Goal: Task Accomplishment & Management: Use online tool/utility

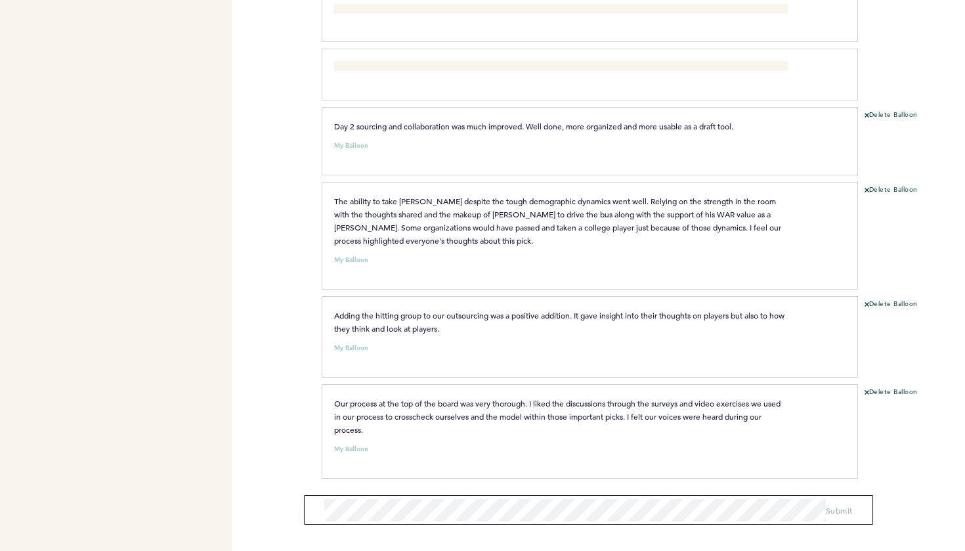
scroll to position [1339, 0]
click at [285, 307] on div "Pirates [PERSON_NAME][EMAIL_ADDRESS][PERSON_NAME][DOMAIN_NAME] Team Domain: pir…" at bounding box center [482, 275] width 965 height 551
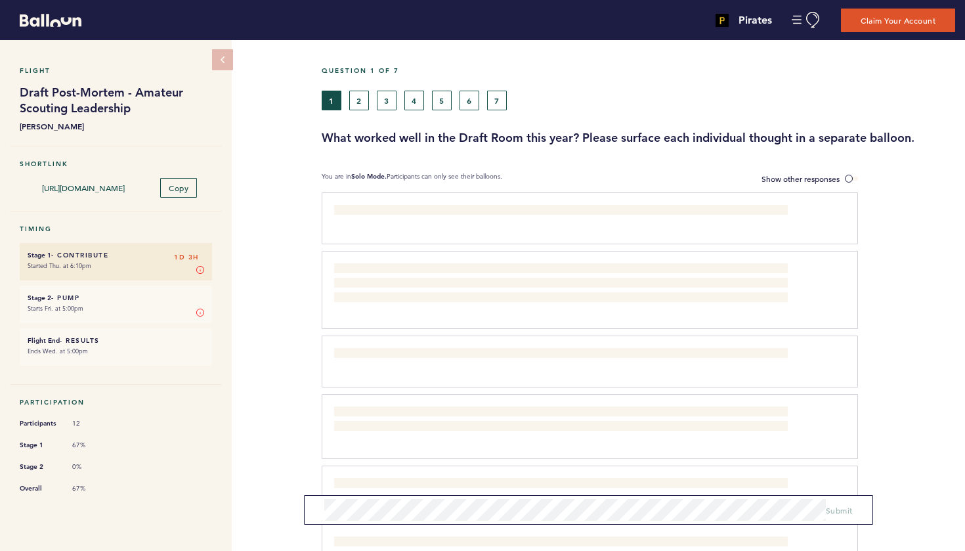
scroll to position [0, 0]
click at [472, 104] on button "6" at bounding box center [470, 101] width 20 height 20
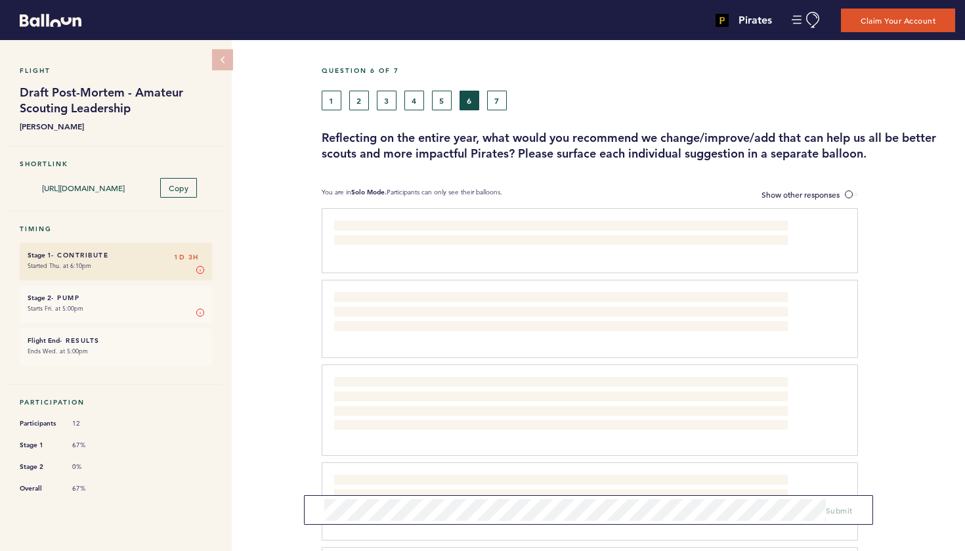
click at [442, 101] on button "5" at bounding box center [442, 101] width 20 height 20
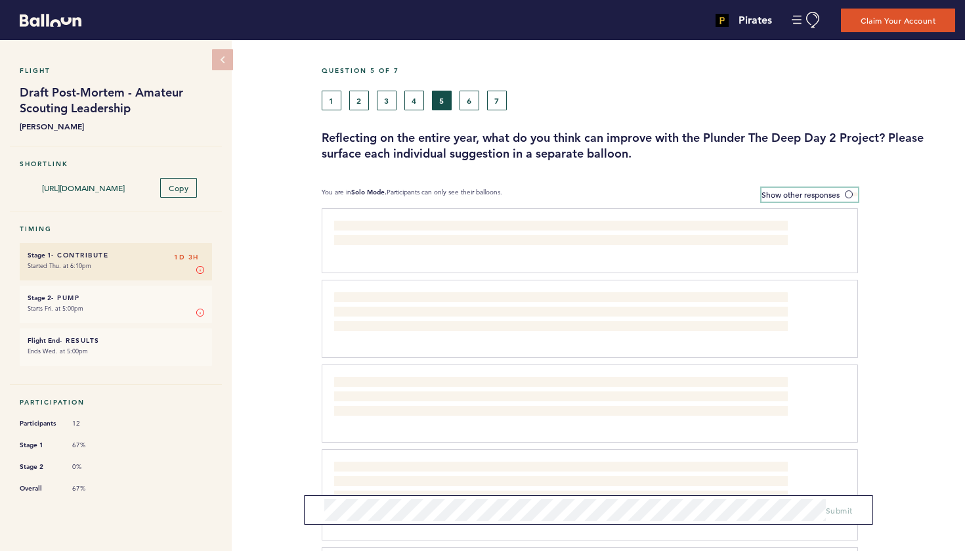
click at [848, 194] on span at bounding box center [851, 194] width 13 height 4
click at [0, 0] on input "Show other responses" at bounding box center [0, 0] width 0 height 0
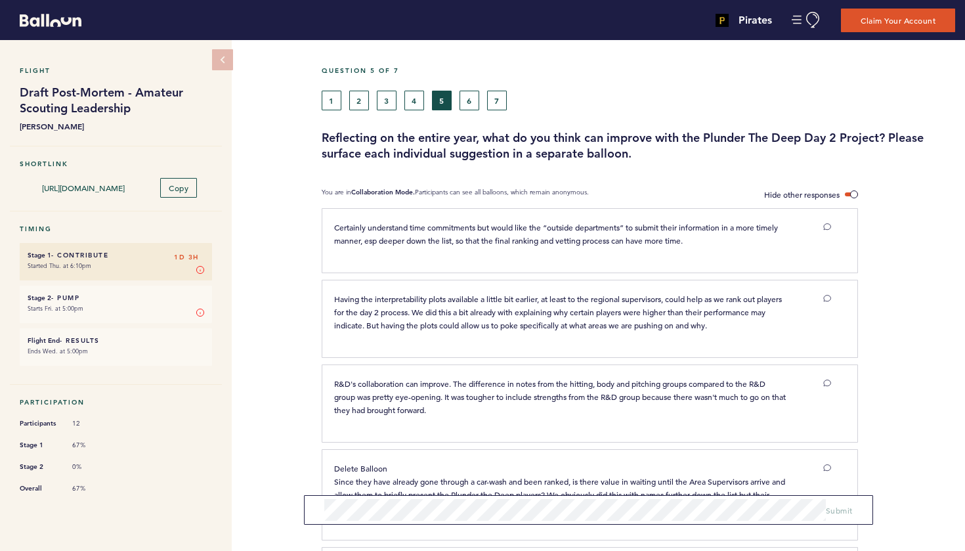
click at [467, 104] on button "6" at bounding box center [470, 101] width 20 height 20
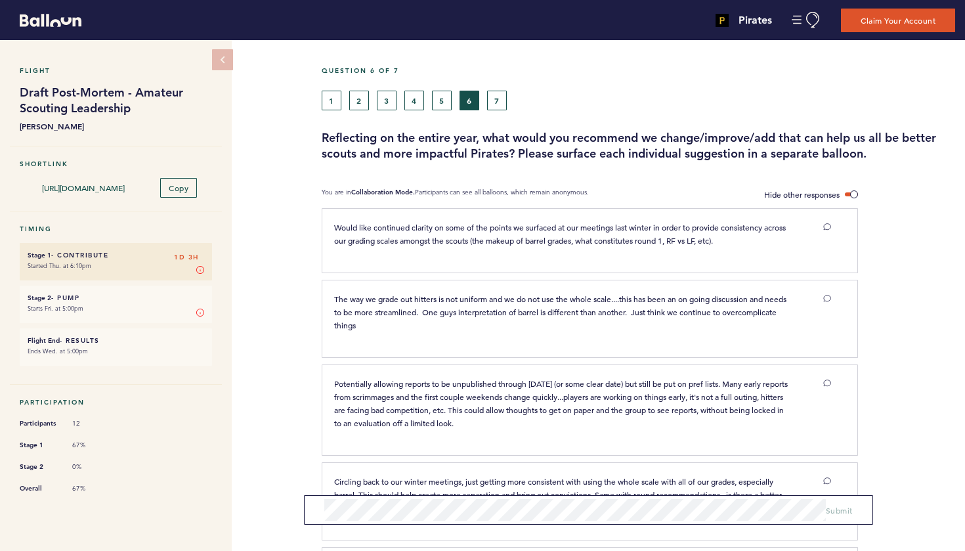
click at [498, 104] on button "7" at bounding box center [497, 101] width 20 height 20
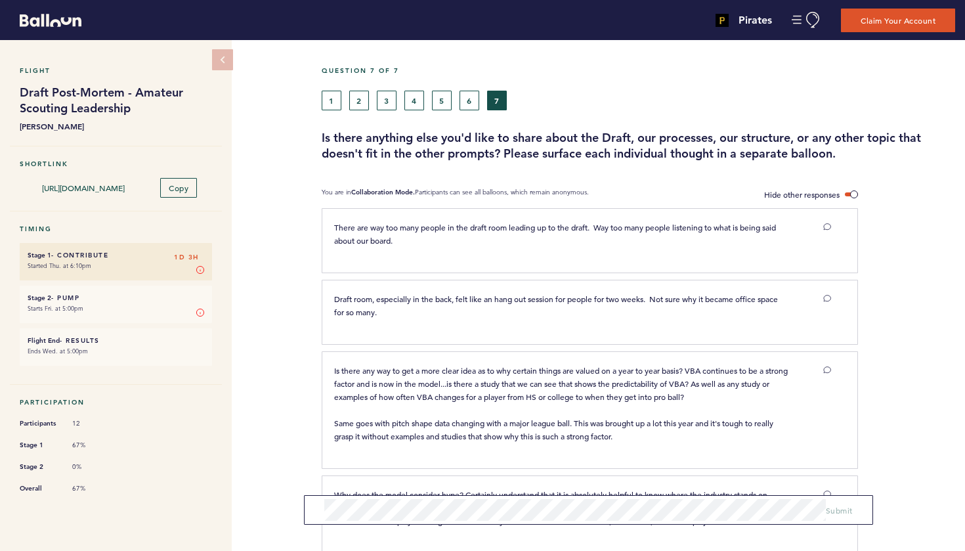
click at [471, 98] on button "6" at bounding box center [470, 101] width 20 height 20
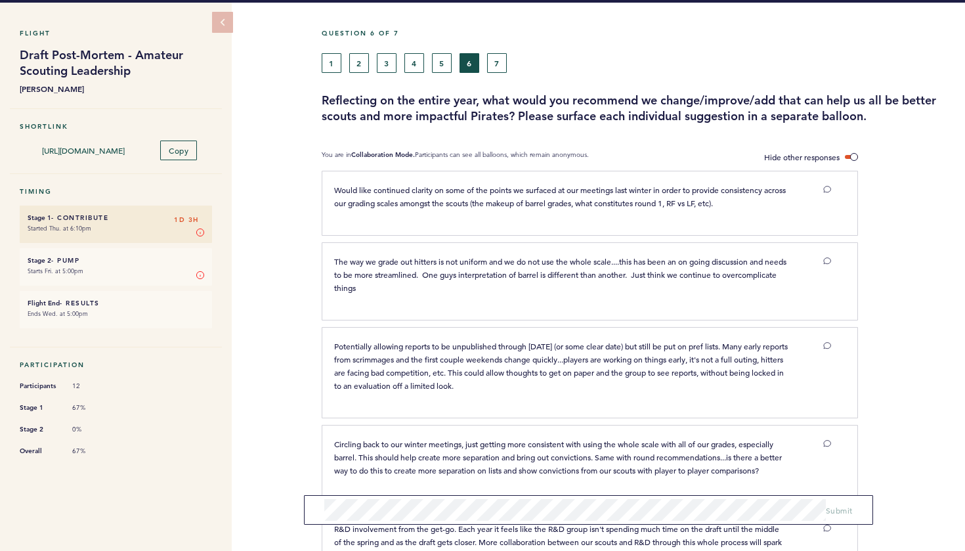
scroll to position [35, 0]
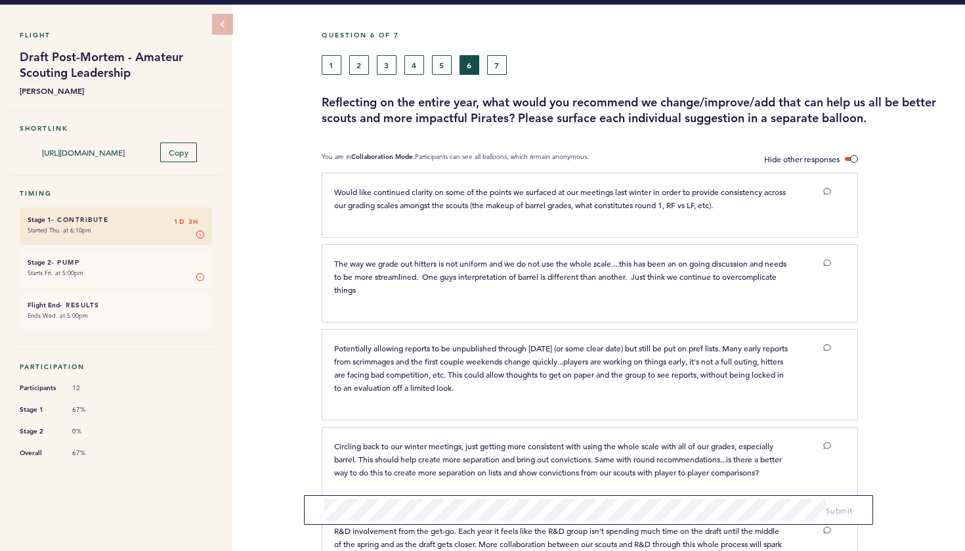
click at [440, 71] on button "5" at bounding box center [442, 65] width 20 height 20
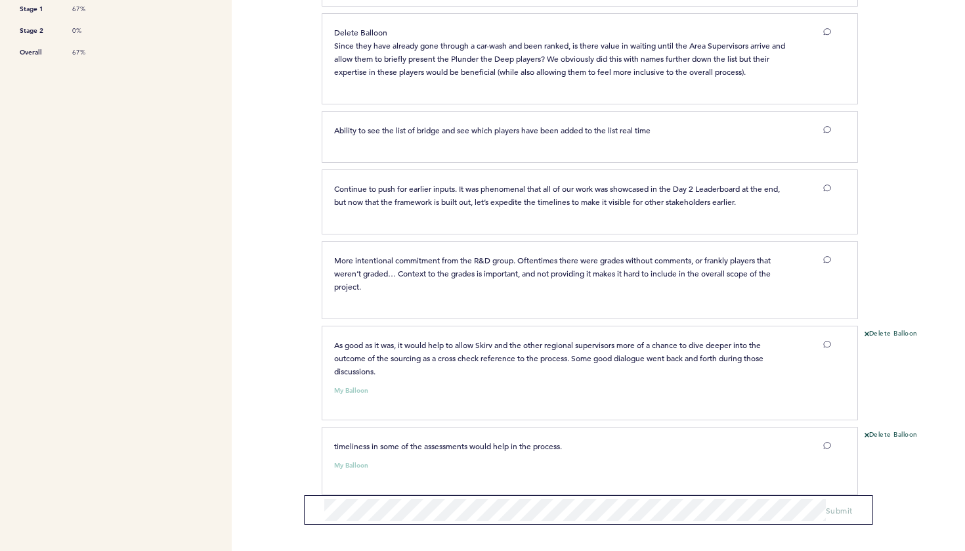
scroll to position [441, 0]
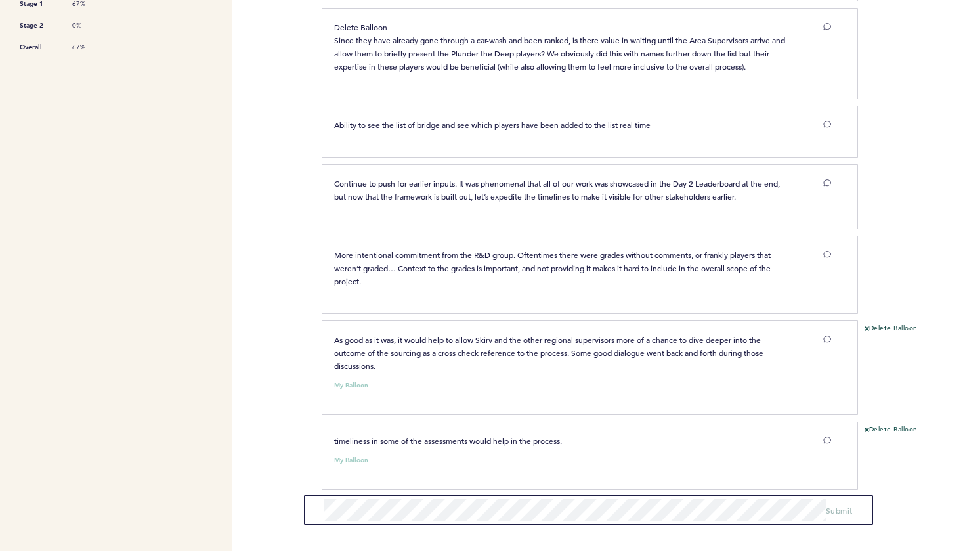
click at [885, 334] on button "Delete Balloon" at bounding box center [891, 329] width 53 height 11
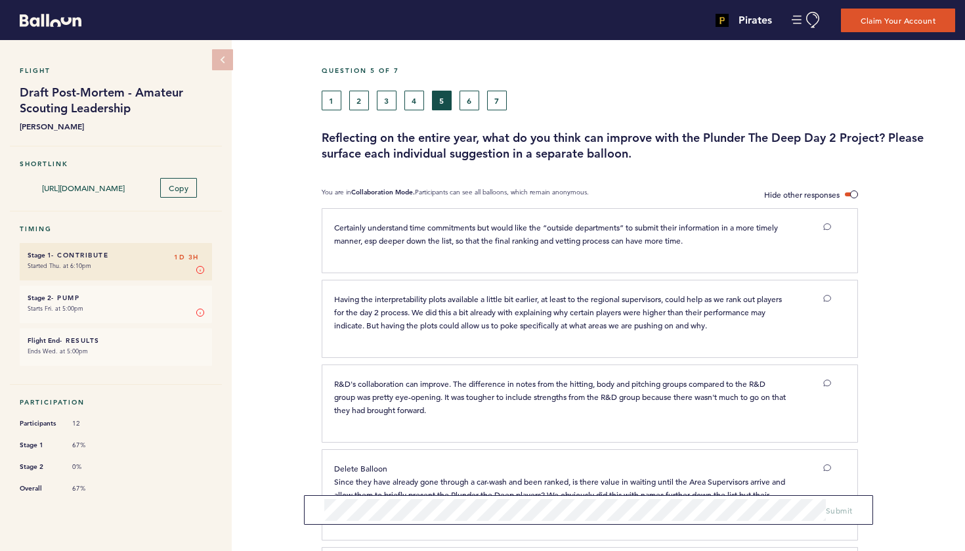
scroll to position [0, 0]
click at [412, 98] on button "4" at bounding box center [414, 101] width 20 height 20
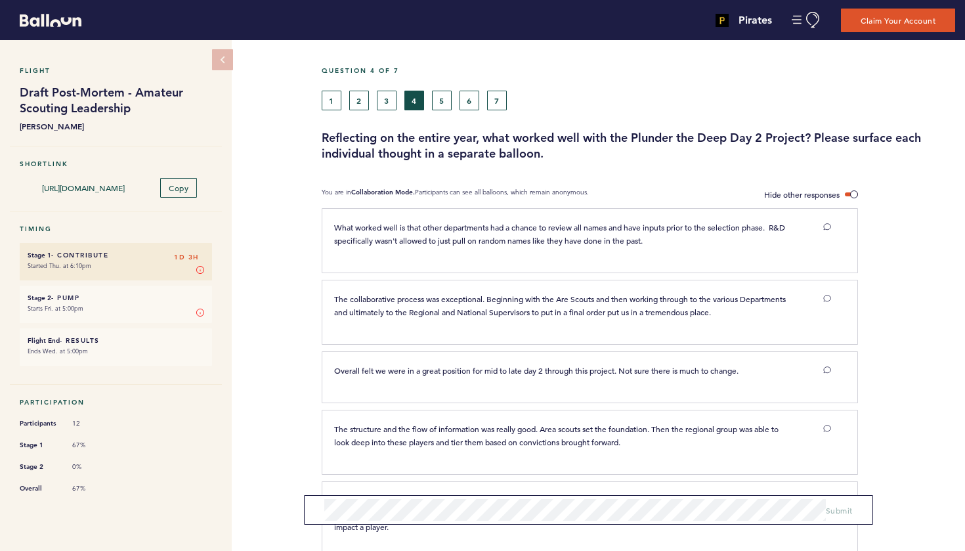
click at [387, 104] on button "3" at bounding box center [387, 101] width 20 height 20
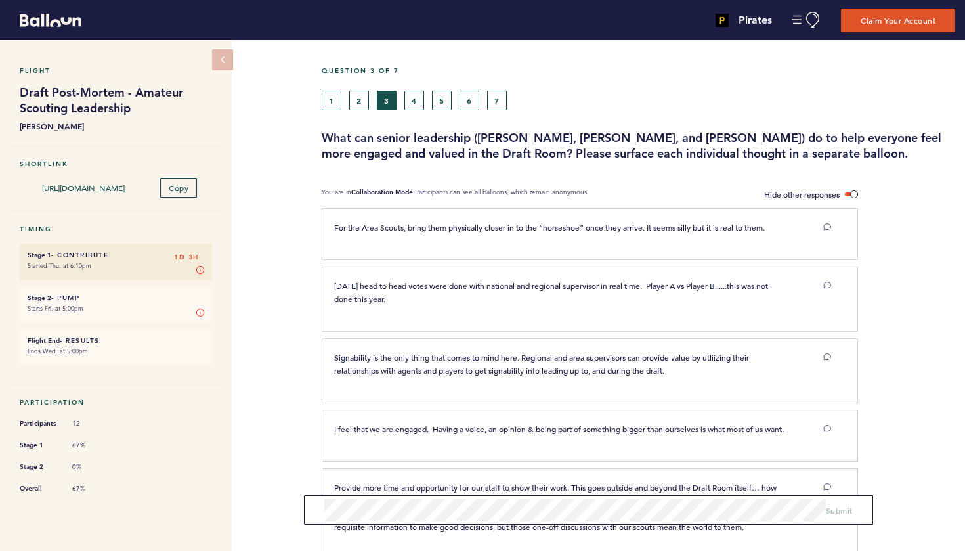
click at [358, 104] on button "2" at bounding box center [359, 101] width 20 height 20
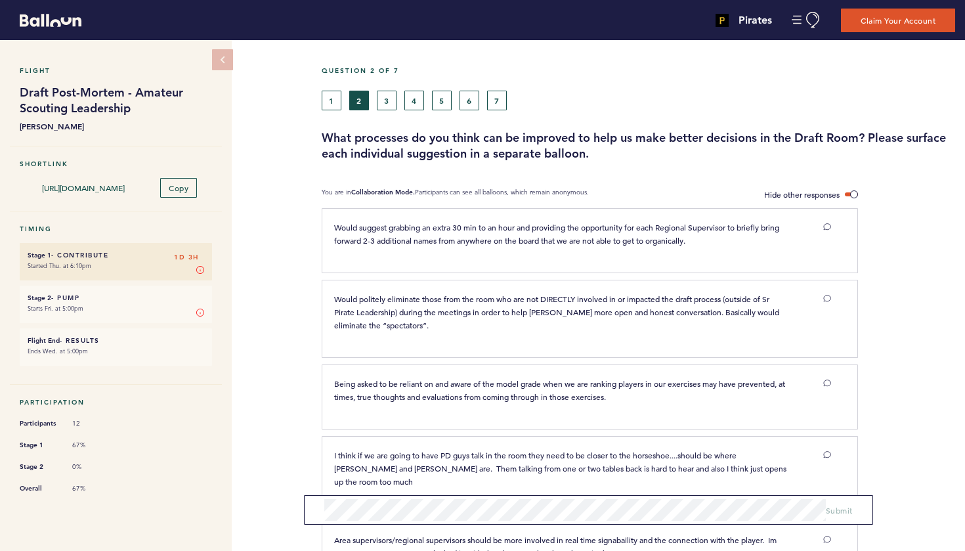
click at [494, 104] on button "7" at bounding box center [497, 101] width 20 height 20
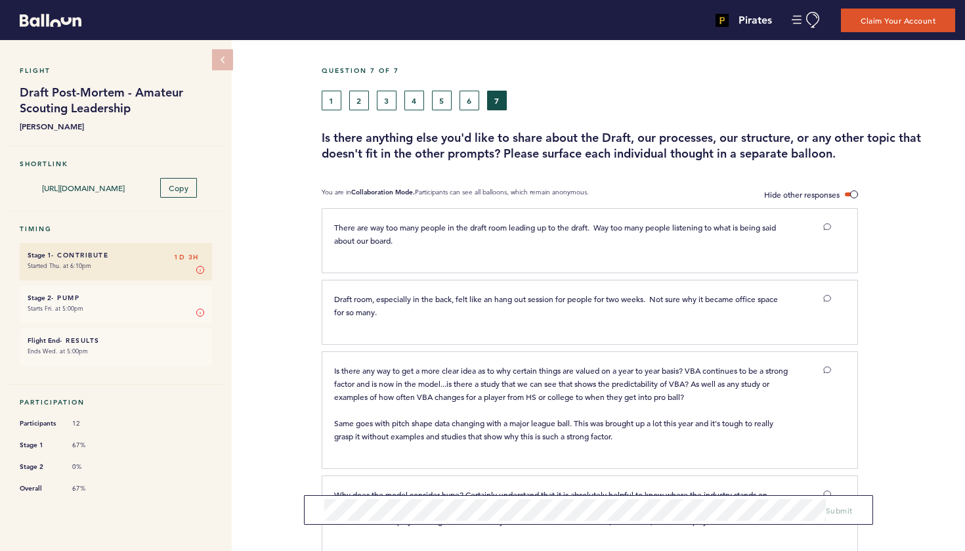
click at [467, 98] on button "6" at bounding box center [470, 101] width 20 height 20
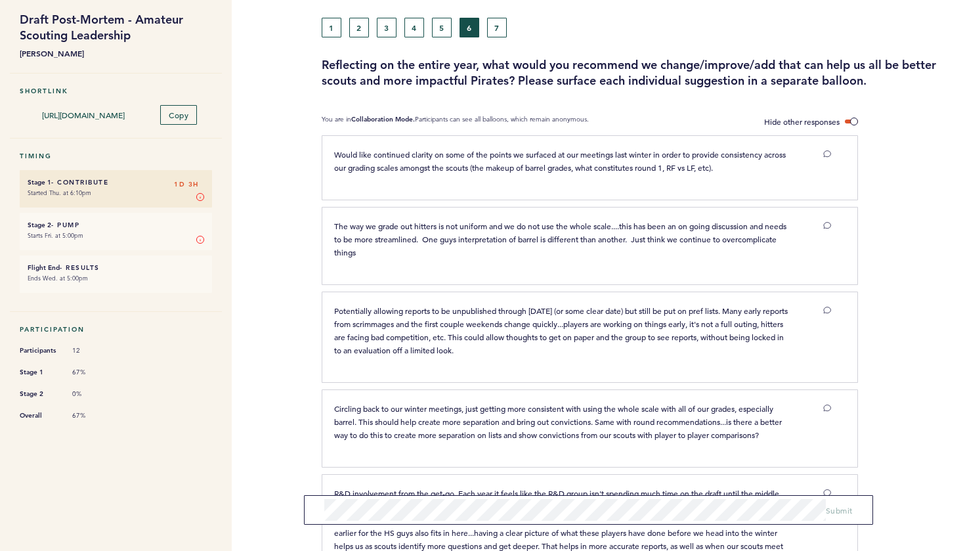
scroll to position [81, 0]
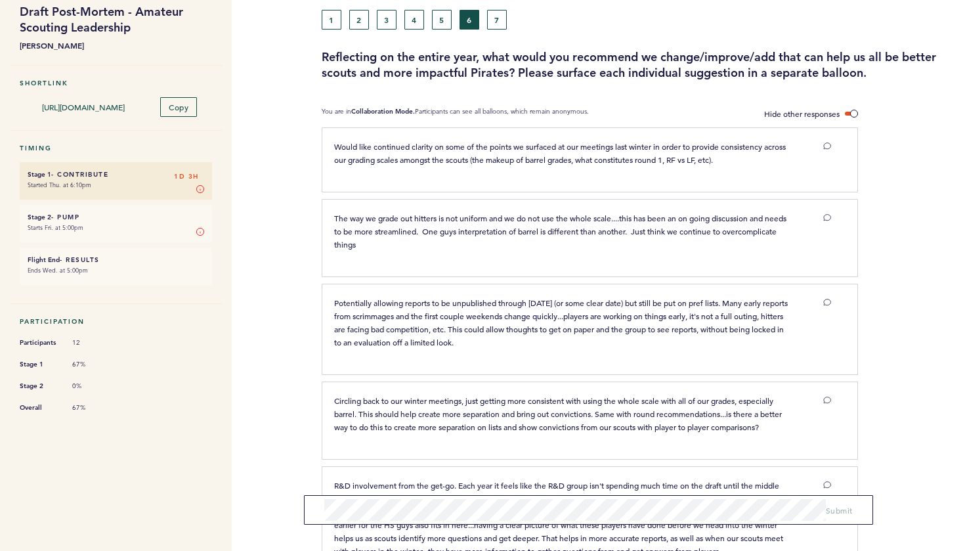
click at [442, 19] on button "5" at bounding box center [442, 20] width 20 height 20
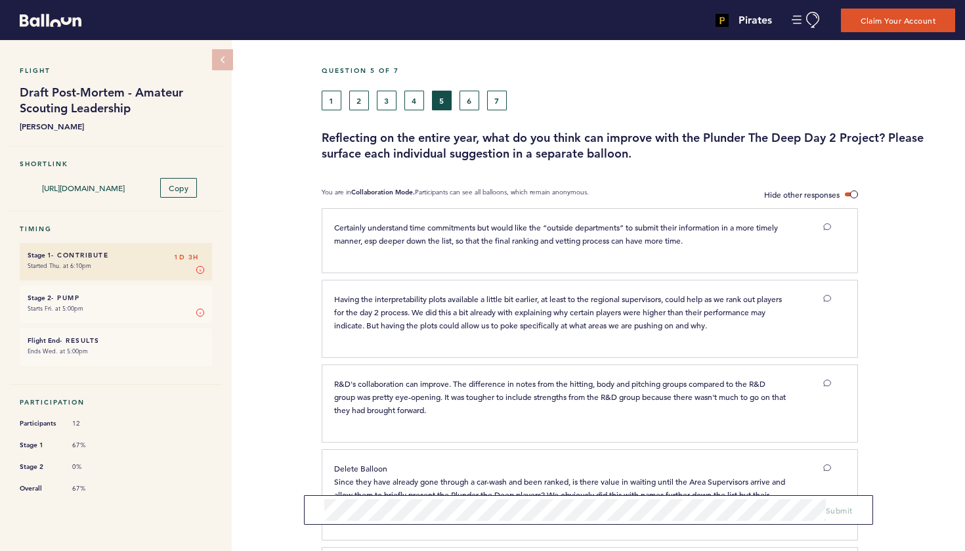
click at [418, 102] on button "4" at bounding box center [414, 101] width 20 height 20
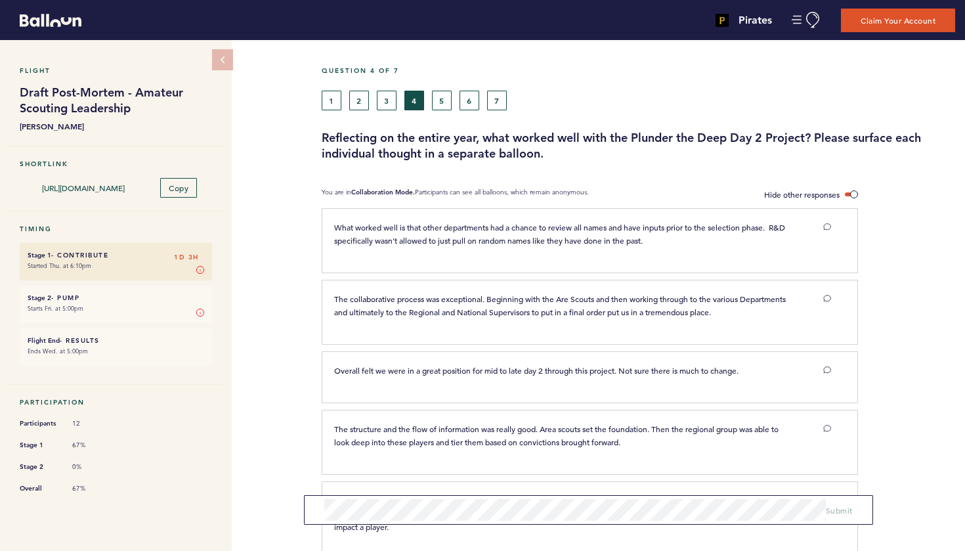
click at [389, 103] on button "3" at bounding box center [387, 101] width 20 height 20
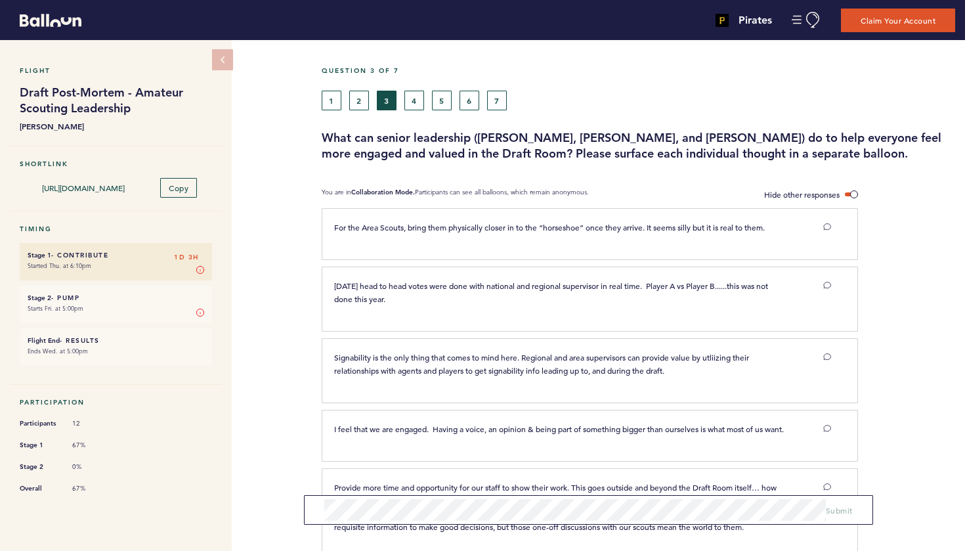
click at [500, 101] on button "7" at bounding box center [497, 101] width 20 height 20
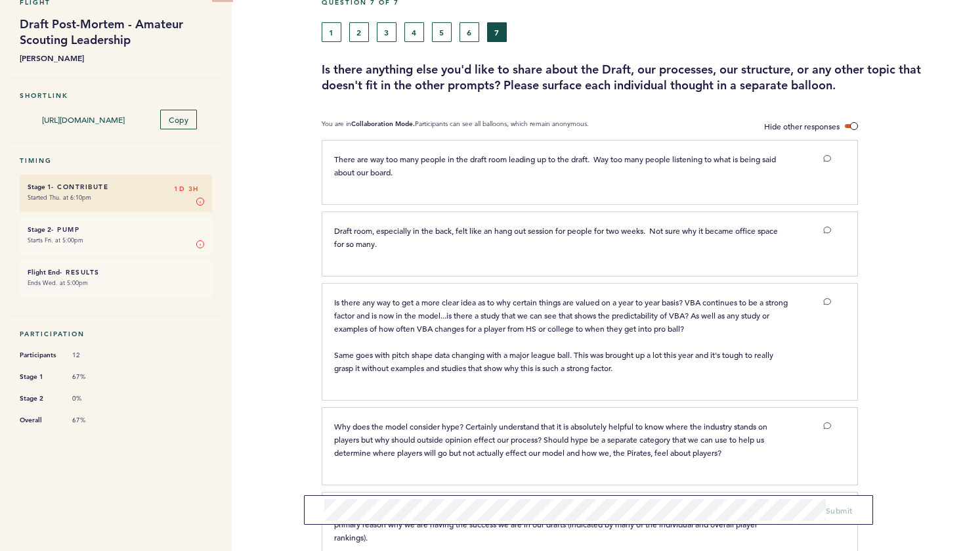
scroll to position [70, 0]
click at [468, 35] on button "6" at bounding box center [470, 31] width 20 height 20
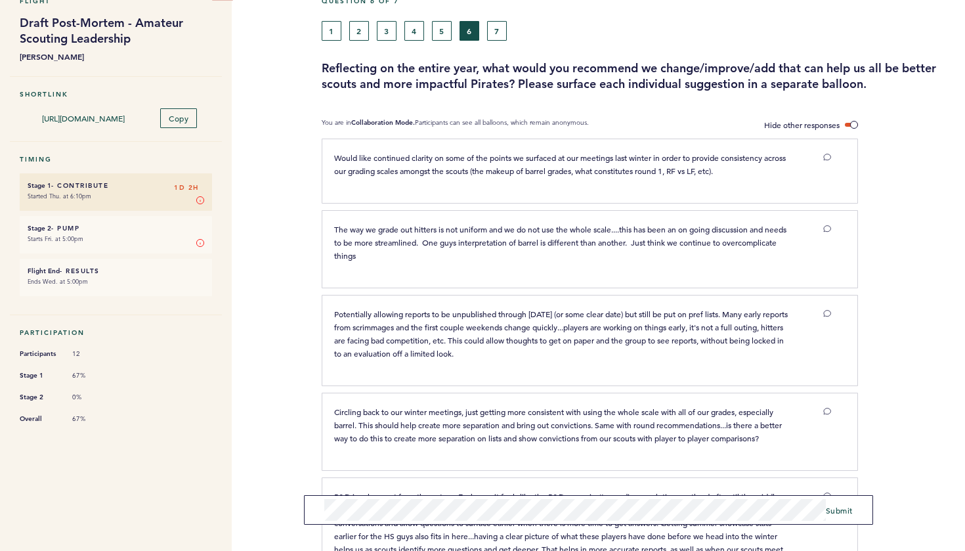
click at [836, 512] on span "Submit" at bounding box center [839, 510] width 27 height 11
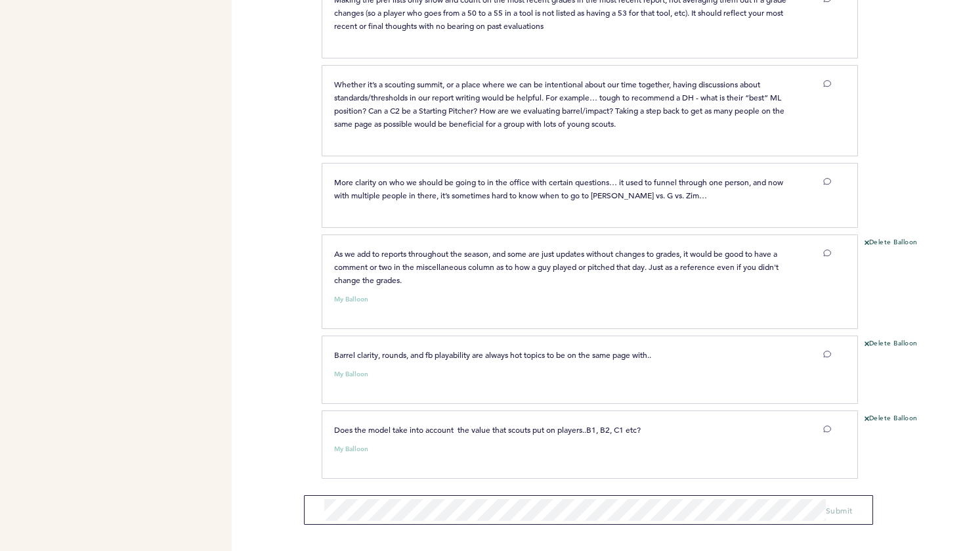
scroll to position [800, 0]
click at [882, 420] on button "Delete Balloon" at bounding box center [891, 419] width 53 height 11
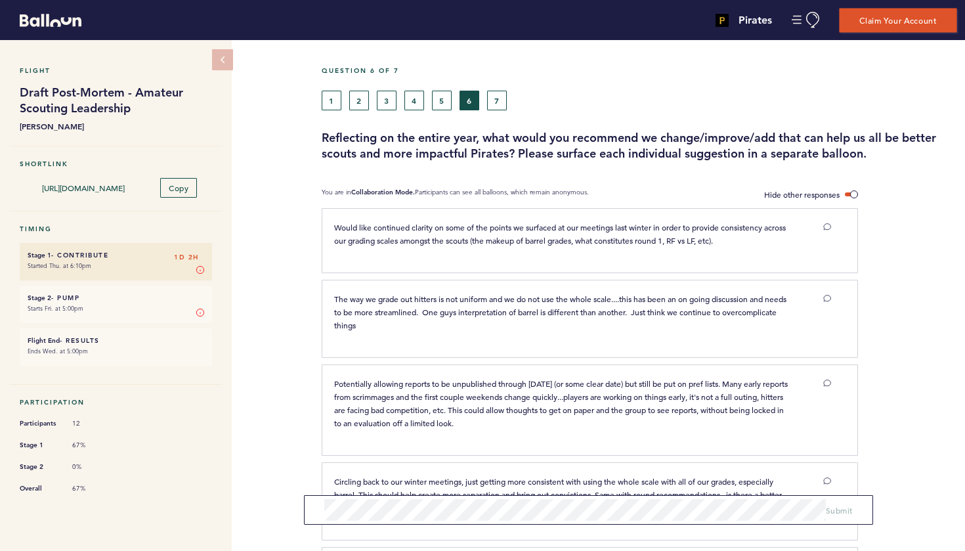
scroll to position [0, 0]
click at [869, 18] on button "Claim Your Account" at bounding box center [898, 20] width 118 height 24
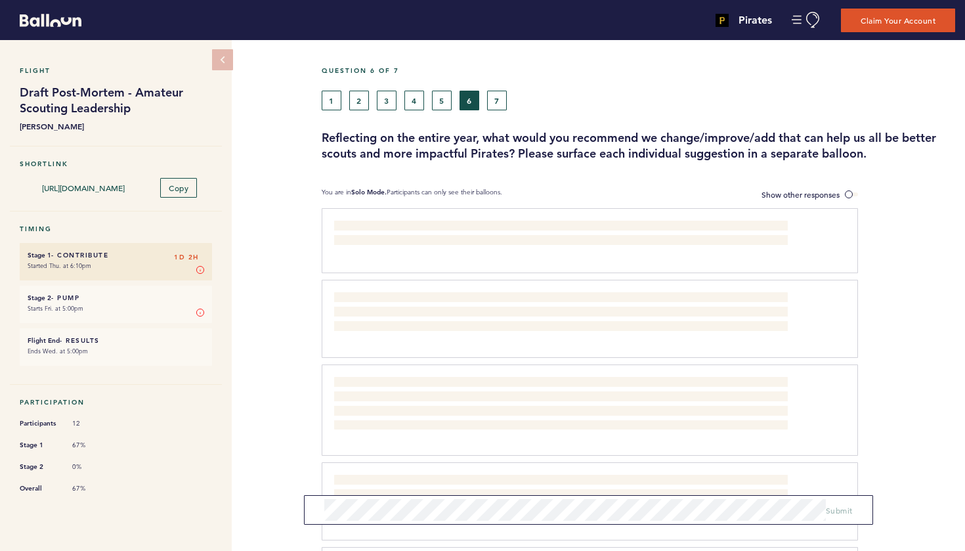
scroll to position [12, 0]
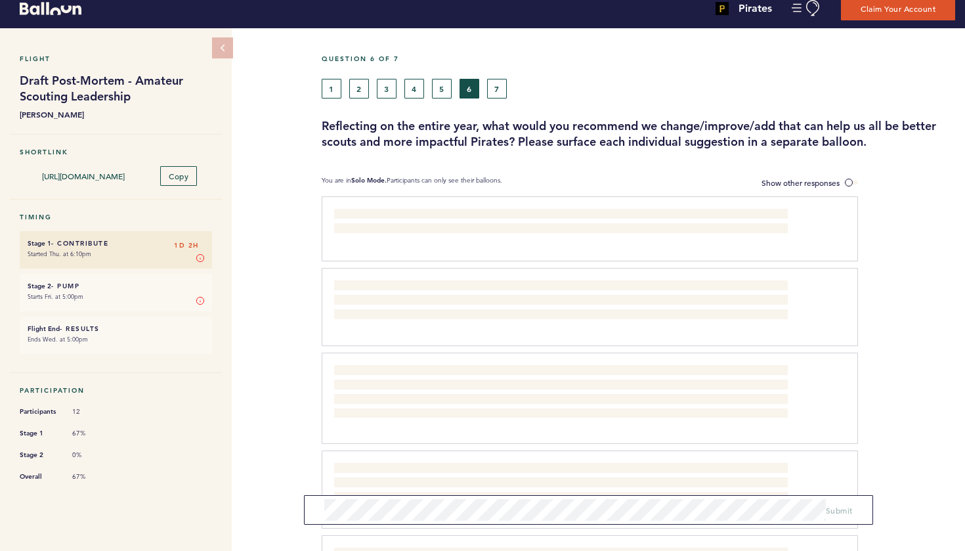
click at [334, 93] on button "1" at bounding box center [332, 89] width 20 height 20
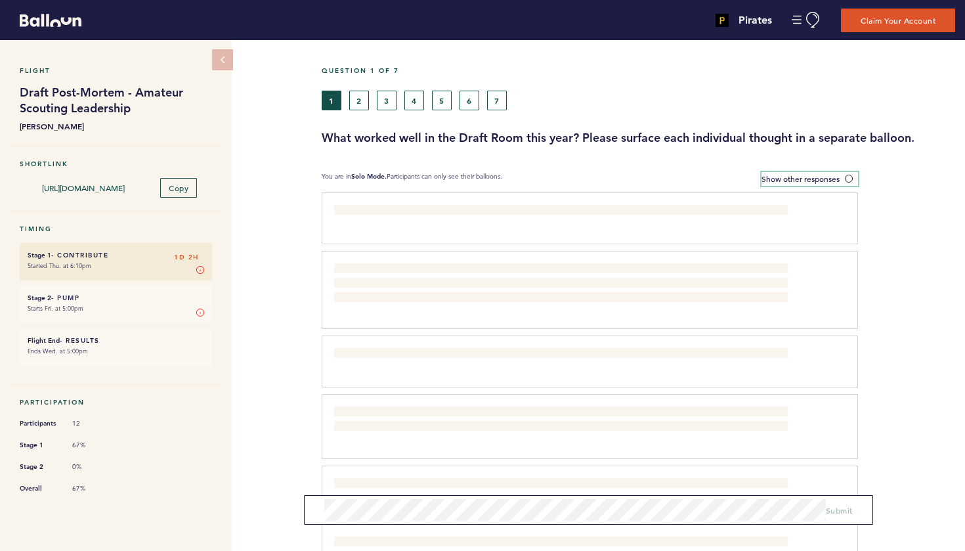
click at [850, 181] on span at bounding box center [851, 179] width 13 height 4
click at [0, 0] on input "Show other responses" at bounding box center [0, 0] width 0 height 0
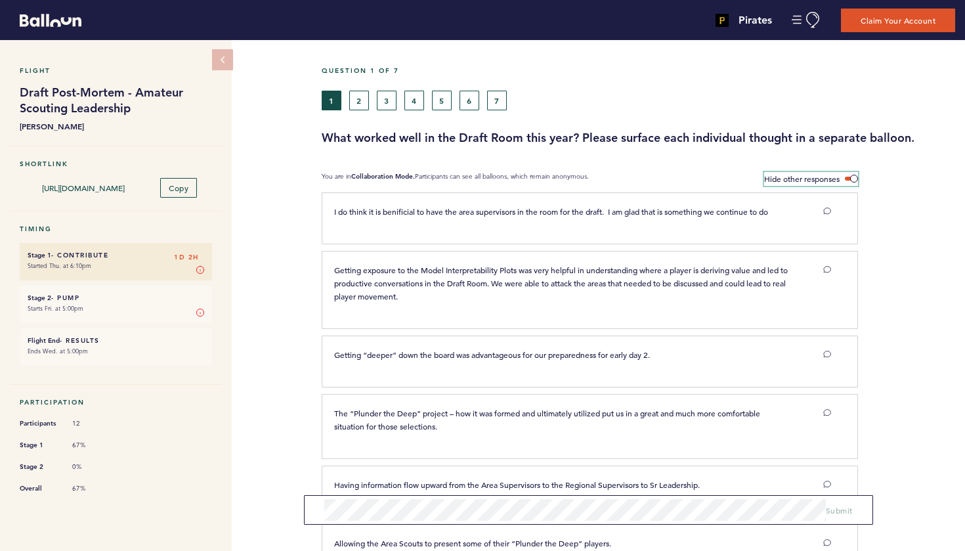
click at [855, 177] on span at bounding box center [851, 179] width 13 height 4
click at [0, 0] on input "Hide other responses" at bounding box center [0, 0] width 0 height 0
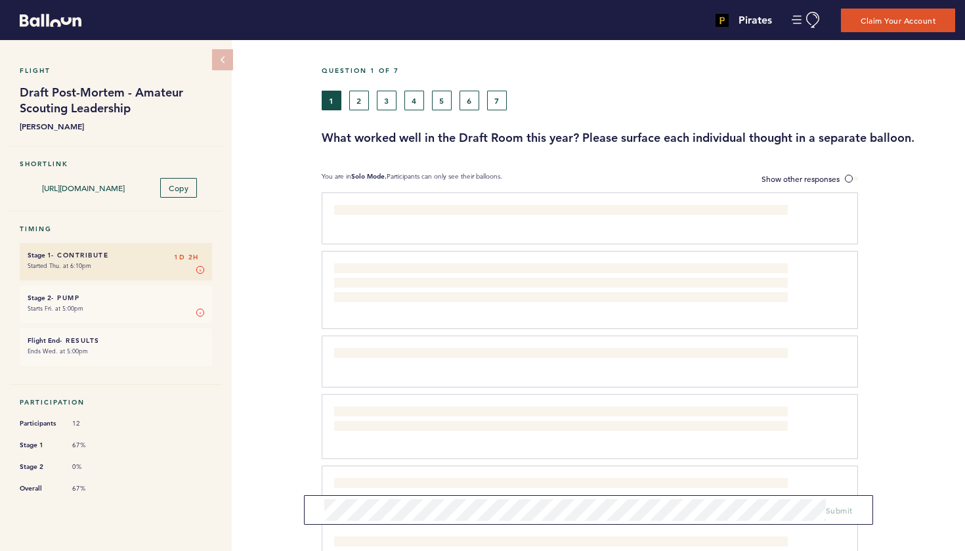
click at [494, 104] on button "7" at bounding box center [497, 101] width 20 height 20
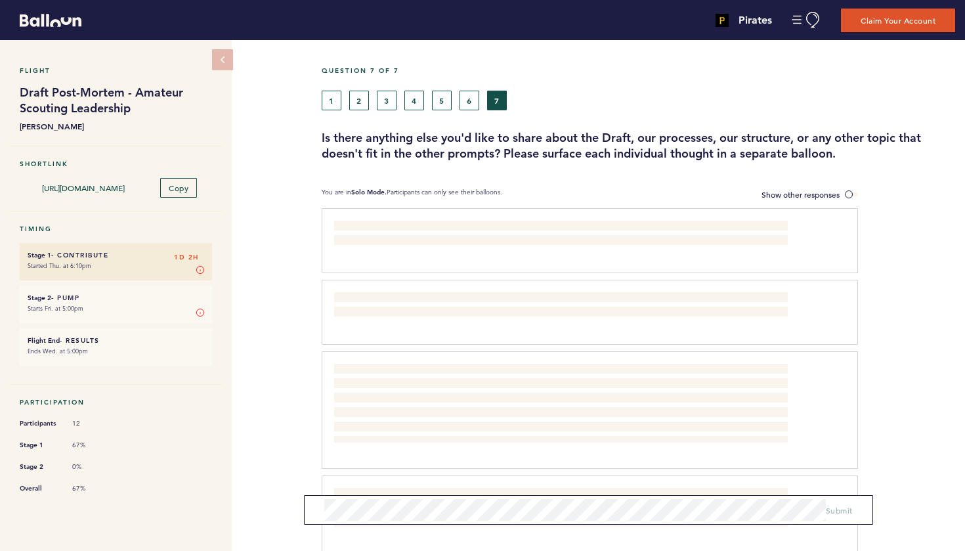
click at [360, 106] on button "2" at bounding box center [359, 101] width 20 height 20
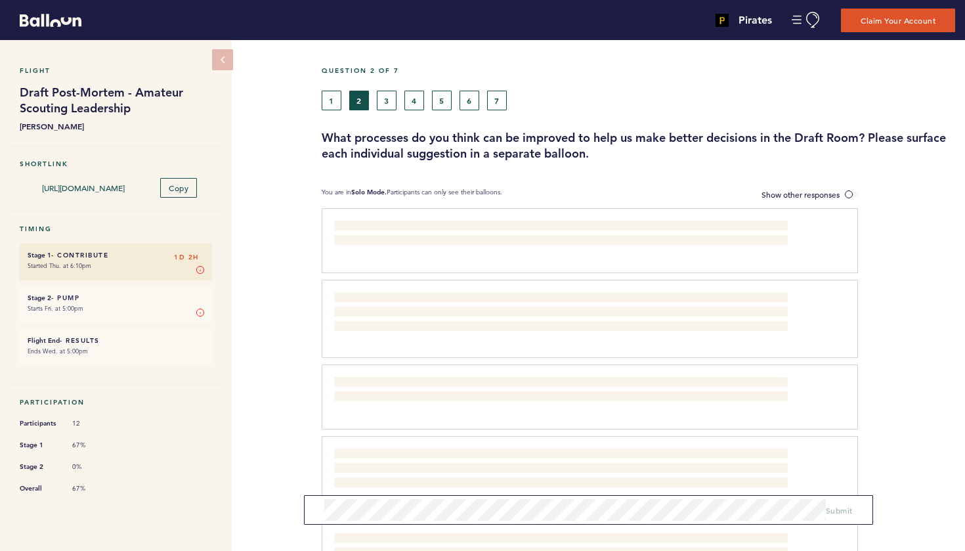
click at [472, 104] on button "6" at bounding box center [470, 101] width 20 height 20
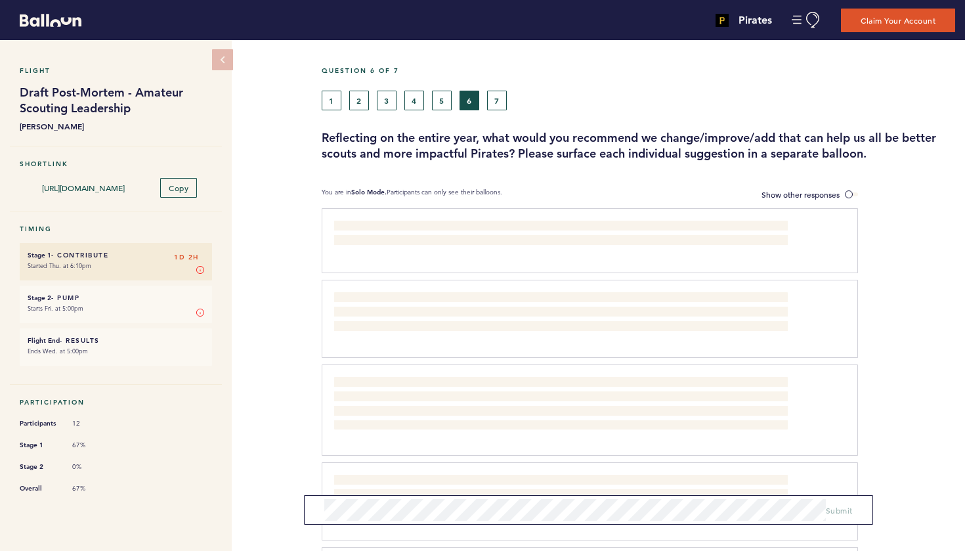
click at [360, 106] on button "2" at bounding box center [359, 101] width 20 height 20
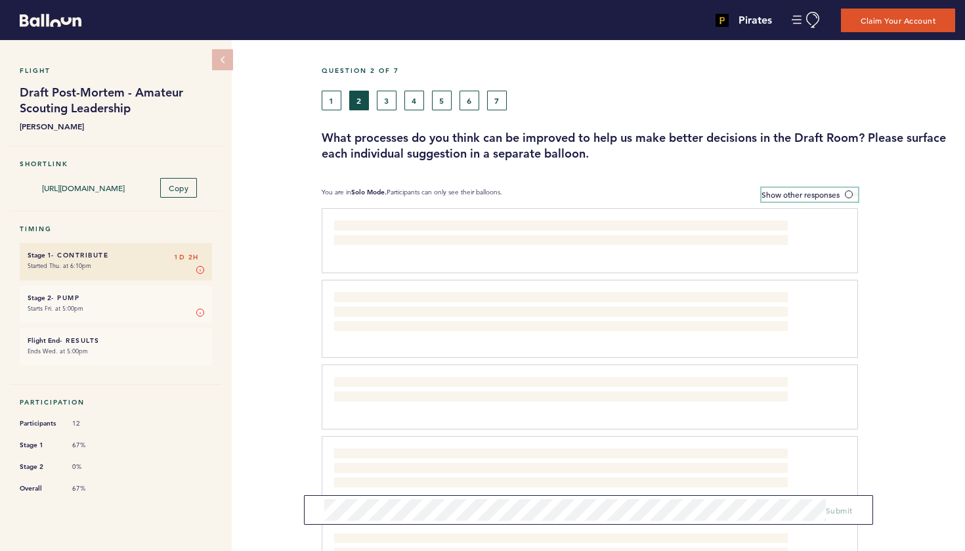
click at [849, 194] on span at bounding box center [851, 194] width 13 height 4
click at [0, 0] on input "Show other responses" at bounding box center [0, 0] width 0 height 0
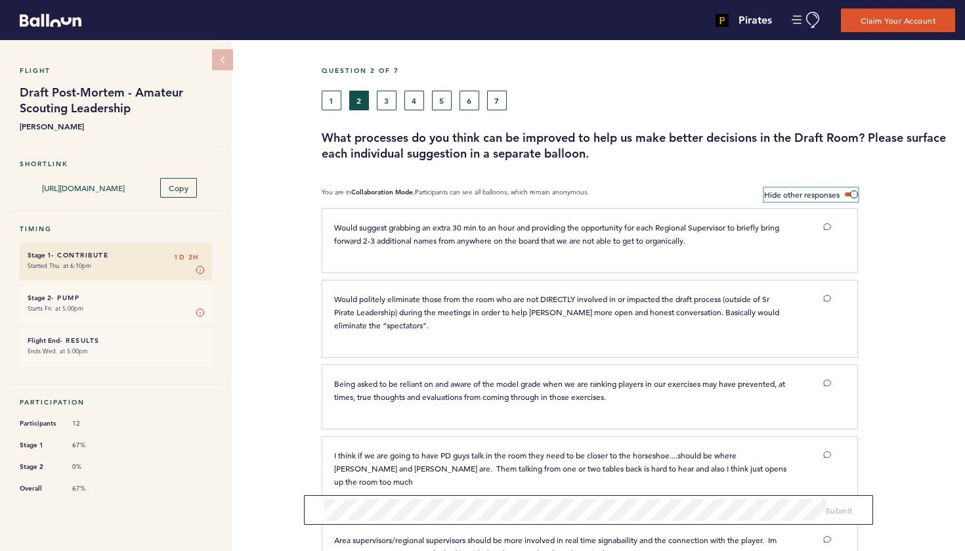
click at [854, 194] on span at bounding box center [851, 194] width 13 height 4
click at [0, 0] on input "Hide other responses" at bounding box center [0, 0] width 0 height 0
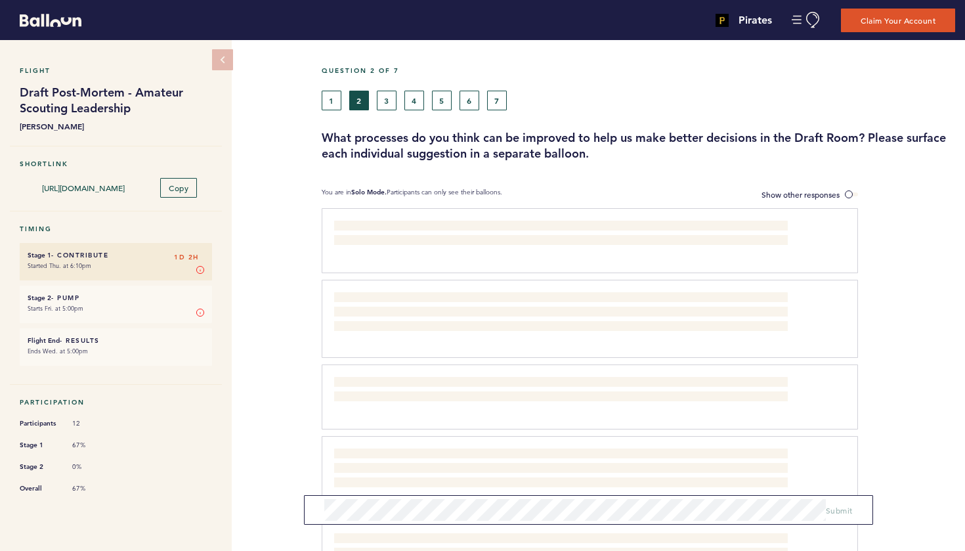
click at [384, 106] on button "3" at bounding box center [387, 101] width 20 height 20
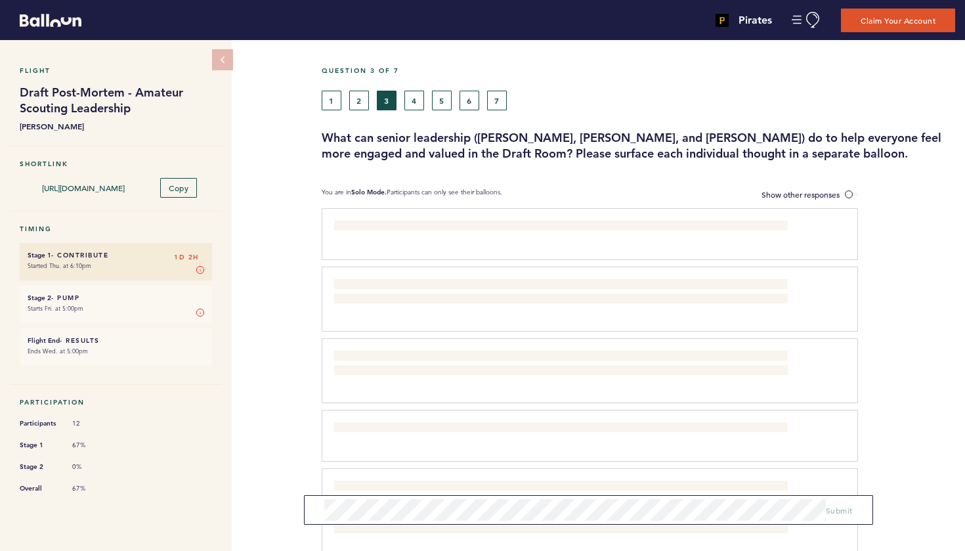
click at [418, 102] on button "4" at bounding box center [414, 101] width 20 height 20
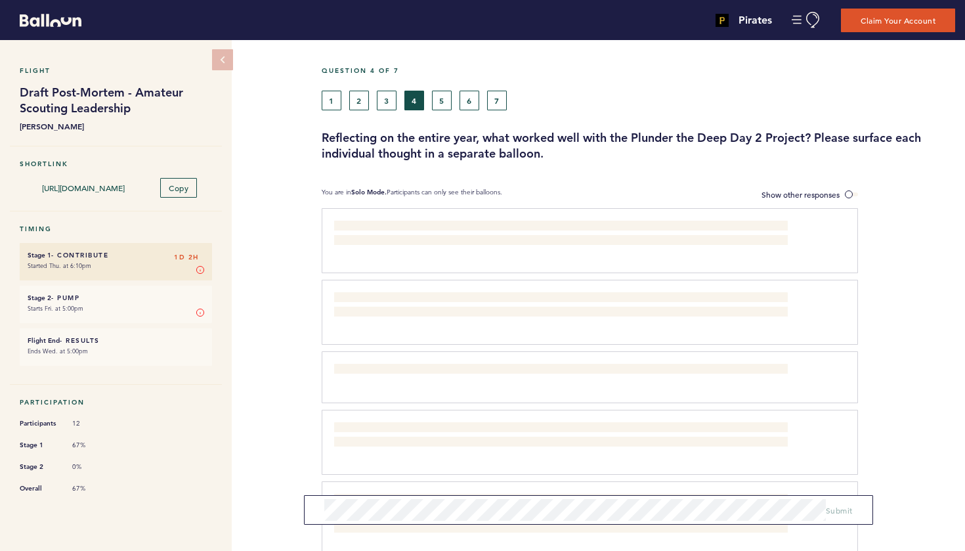
click at [436, 97] on button "5" at bounding box center [442, 101] width 20 height 20
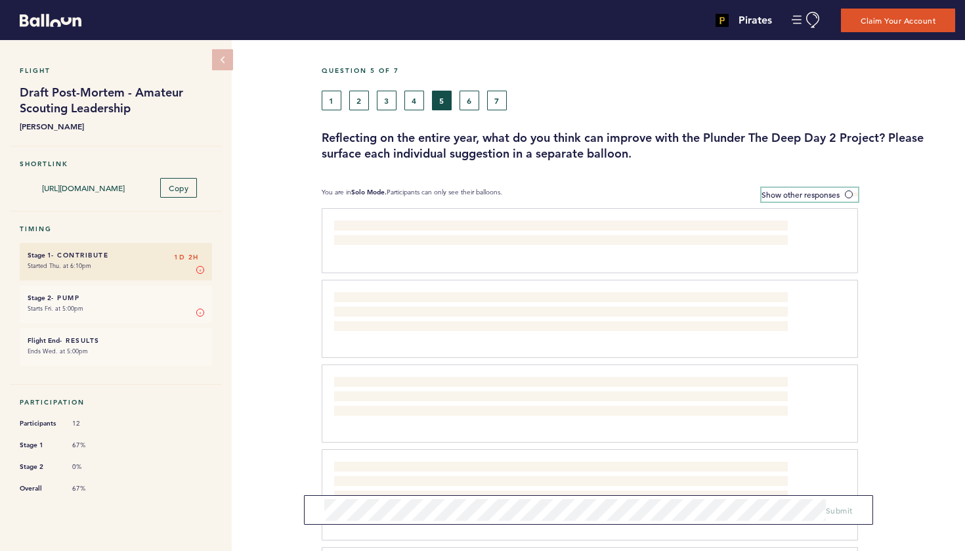
click at [850, 192] on span at bounding box center [851, 194] width 13 height 4
click at [0, 0] on input "Show other responses" at bounding box center [0, 0] width 0 height 0
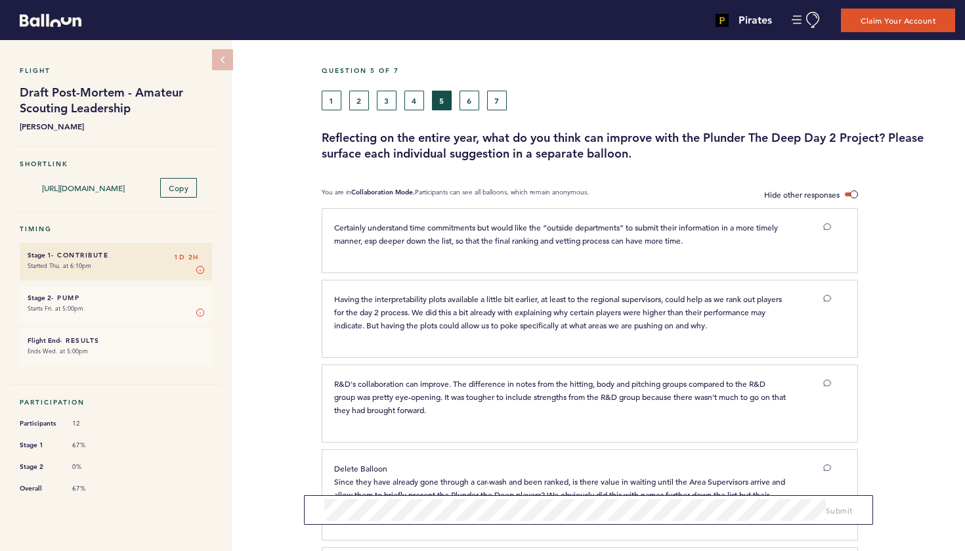
click at [473, 100] on button "6" at bounding box center [470, 101] width 20 height 20
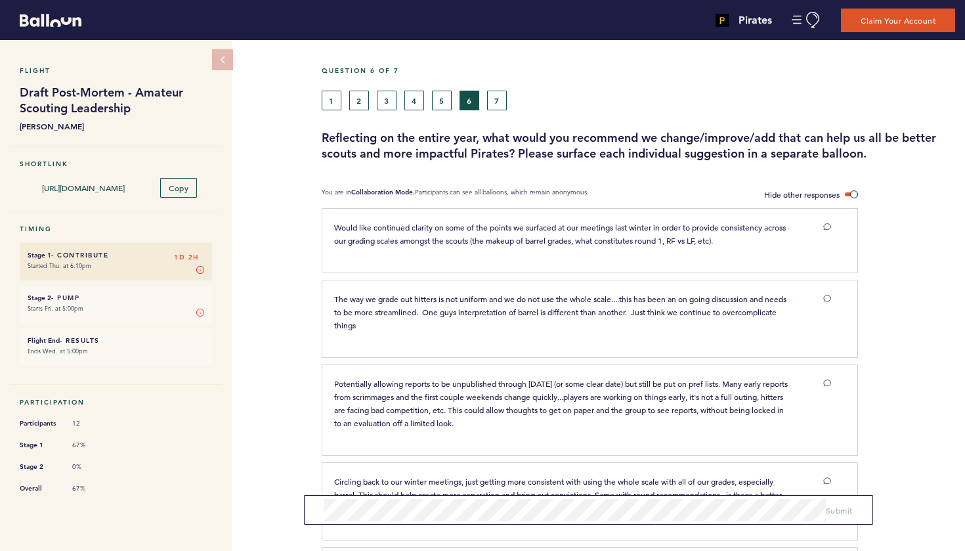
click at [356, 102] on button "2" at bounding box center [359, 101] width 20 height 20
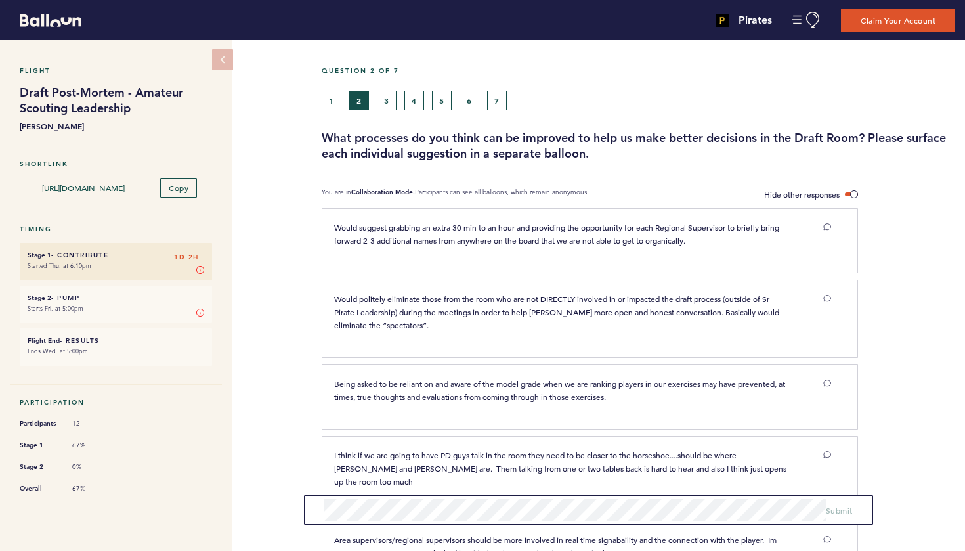
click at [390, 98] on button "3" at bounding box center [387, 101] width 20 height 20
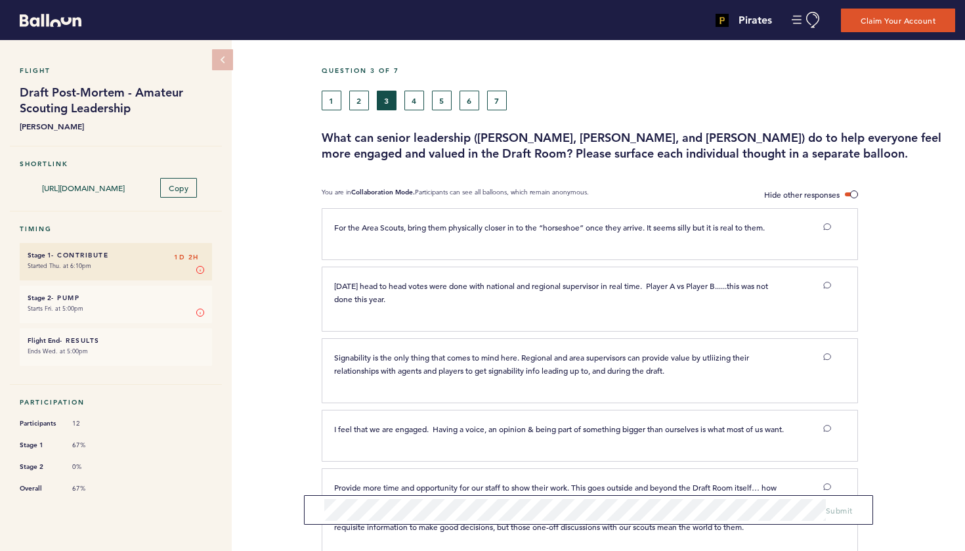
click at [360, 104] on button "2" at bounding box center [359, 101] width 20 height 20
